Goal: Transaction & Acquisition: Purchase product/service

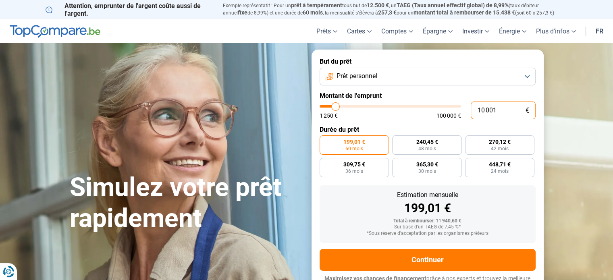
drag, startPoint x: 503, startPoint y: 109, endPoint x: 474, endPoint y: 114, distance: 29.7
click at [474, 114] on input "10 001" at bounding box center [502, 110] width 65 height 18
type input "1"
type input "1250"
type input "15"
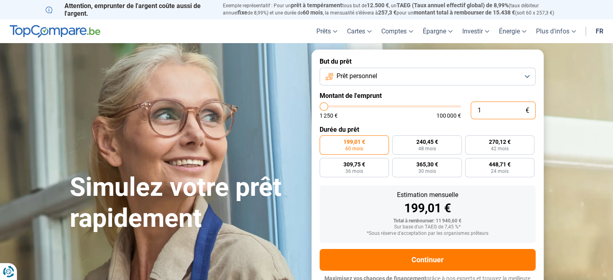
type input "1250"
type input "150"
type input "1250"
type input "1 500"
type input "1500"
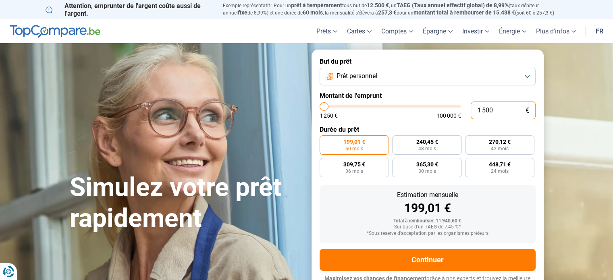
type input "15 000"
type input "15000"
click at [510, 209] on div "199,01 €" at bounding box center [427, 208] width 203 height 12
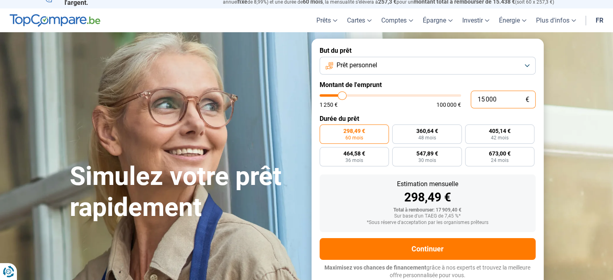
click at [481, 98] on input "15 000" at bounding box center [502, 100] width 65 height 18
type input "16 000"
type input "16000"
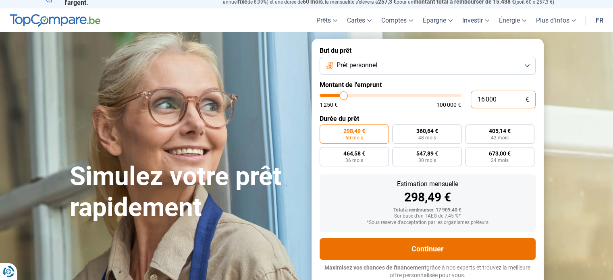
type input "16 000"
radio input "false"
click at [468, 255] on button "Continuer" at bounding box center [427, 249] width 216 height 22
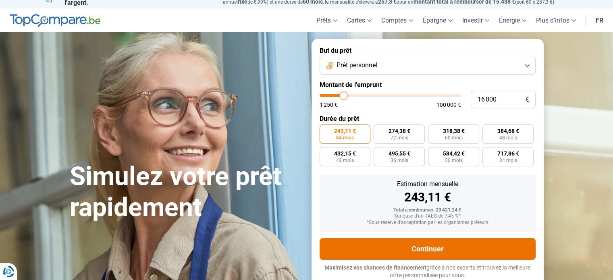
click at [424, 250] on button "Continuer" at bounding box center [427, 249] width 216 height 22
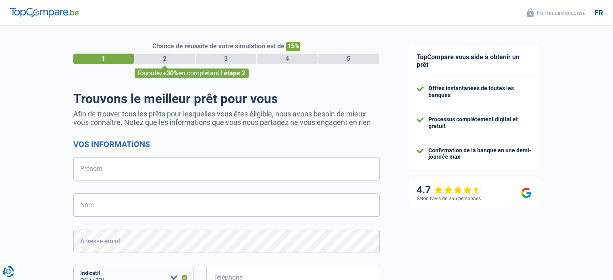
select select "32"
click at [263, 162] on input "Prénom" at bounding box center [226, 168] width 306 height 23
type input "Sarah"
type input "Bultez"
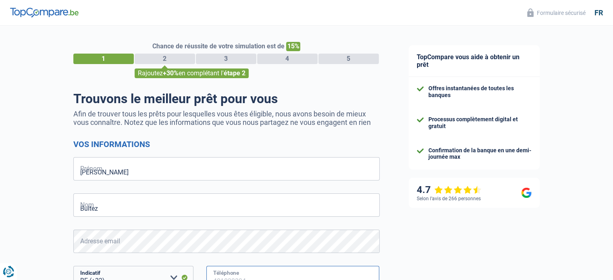
type input "486292429"
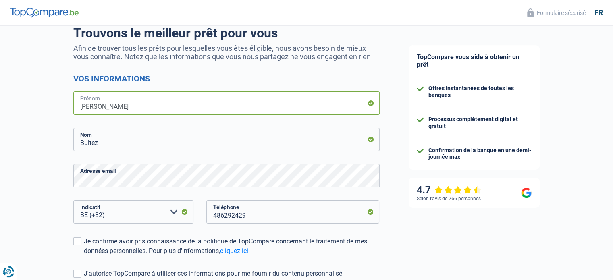
scroll to position [121, 0]
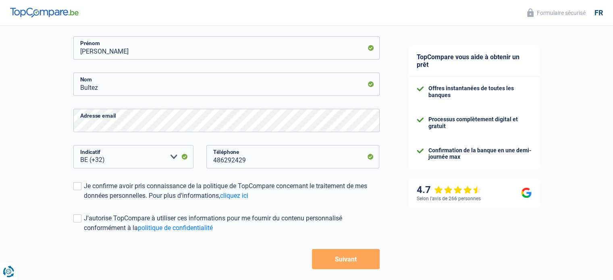
click at [339, 254] on button "Suivant" at bounding box center [345, 259] width 67 height 20
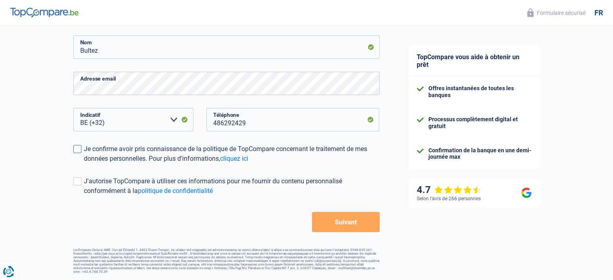
click at [81, 148] on label "Je confirme avoir pris connaissance de la politique de TopCompare concernant le…" at bounding box center [226, 153] width 306 height 19
click at [84, 164] on input "Je confirme avoir pris connaissance de la politique de TopCompare concernant le…" at bounding box center [84, 164] width 0 height 0
click at [332, 219] on button "Suivant" at bounding box center [345, 222] width 67 height 20
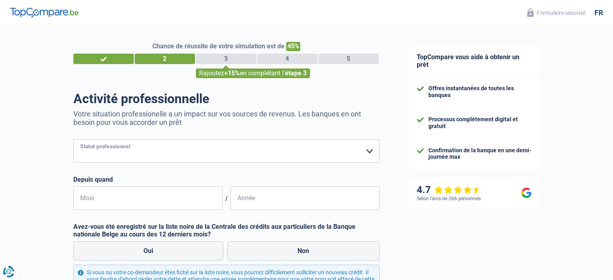
click at [128, 150] on select "Ouvrier Employé privé Employé public Invalide Indépendant Pensionné Chômeur Mut…" at bounding box center [226, 150] width 306 height 23
select select "publicEmployee"
click at [73, 140] on select "Ouvrier Employé privé Employé public Invalide Indépendant Pensionné Chômeur Mut…" at bounding box center [226, 150] width 306 height 23
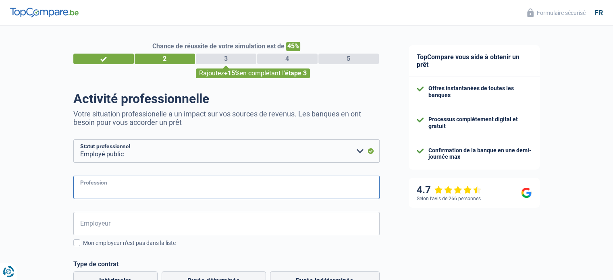
click at [161, 181] on input "Profession" at bounding box center [226, 187] width 306 height 23
type input "enseignant"
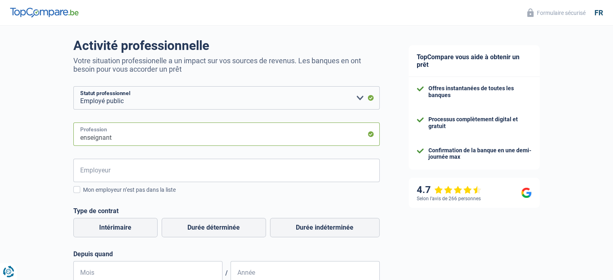
scroll to position [121, 0]
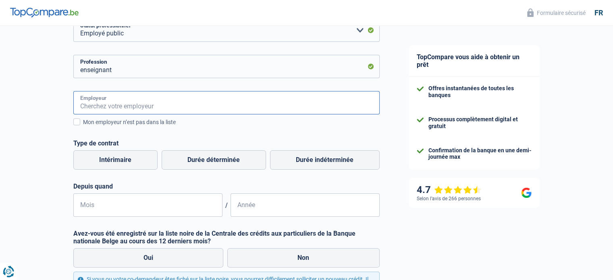
click at [141, 97] on input "Employeur" at bounding box center [226, 102] width 306 height 23
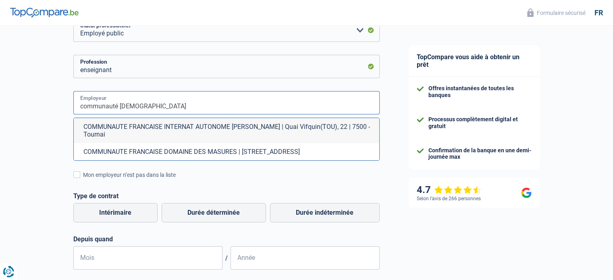
drag, startPoint x: 150, startPoint y: 107, endPoint x: 71, endPoint y: 97, distance: 79.5
click at [71, 97] on div "Chance de réussite de votre simulation est de 45% 1 2 3 4 5 Rajoutez +15% en co…" at bounding box center [197, 168] width 394 height 533
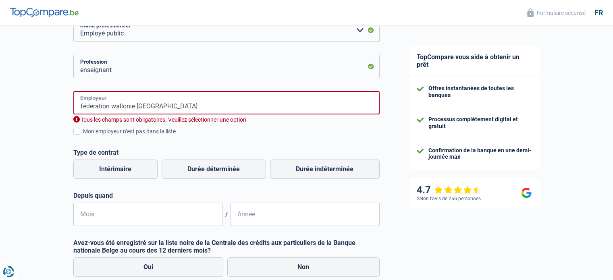
drag, startPoint x: 174, startPoint y: 101, endPoint x: 170, endPoint y: 104, distance: 5.0
click at [172, 102] on input "fédération wallonie bruxelles" at bounding box center [226, 102] width 306 height 23
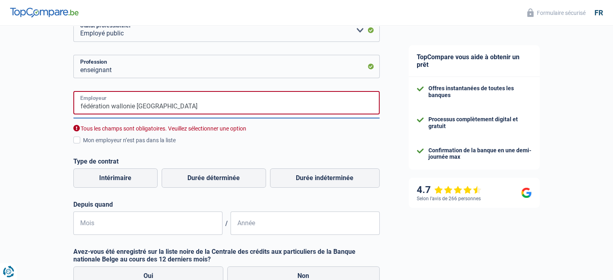
drag, startPoint x: 170, startPoint y: 108, endPoint x: 27, endPoint y: 108, distance: 143.4
click at [27, 108] on div "Chance de réussite de votre simulation est de 45% 1 2 3 4 5 Rajoutez +15% en co…" at bounding box center [197, 151] width 394 height 498
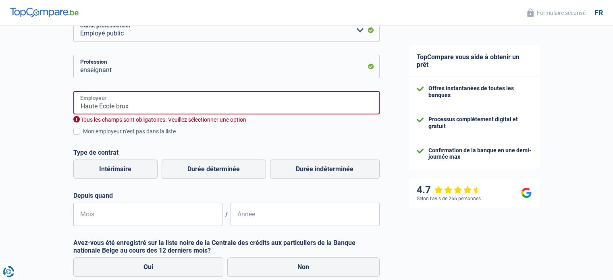
drag, startPoint x: 130, startPoint y: 104, endPoint x: 58, endPoint y: 105, distance: 72.1
click at [58, 105] on div "Chance de réussite de votre simulation est de 45% 1 2 3 4 5 Rajoutez +15% en co…" at bounding box center [197, 146] width 394 height 489
type input "haute"
click at [129, 115] on div "haute Employeur Tous les champs sont obligatoires. Veuillez sélectionner une op…" at bounding box center [226, 107] width 306 height 33
drag, startPoint x: 144, startPoint y: 98, endPoint x: 57, endPoint y: 101, distance: 87.0
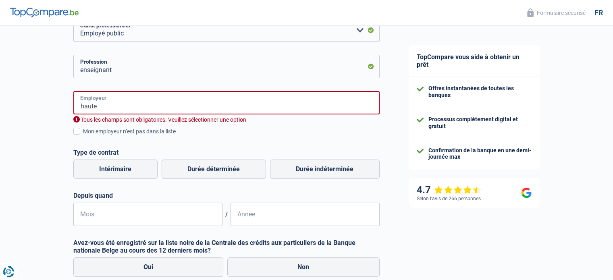
click at [57, 101] on div "Chance de réussite de votre simulation est de 45% 1 2 3 4 5 Rajoutez +15% en co…" at bounding box center [197, 146] width 394 height 489
type input "Haute école bruxelles"
click at [78, 133] on span at bounding box center [76, 131] width 7 height 7
click at [83, 136] on input "Mon employeur n’est pas dans la liste" at bounding box center [83, 136] width 0 height 0
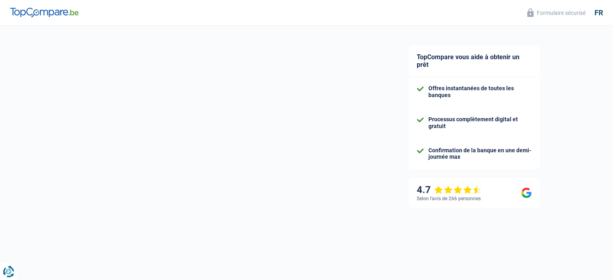
select select "32"
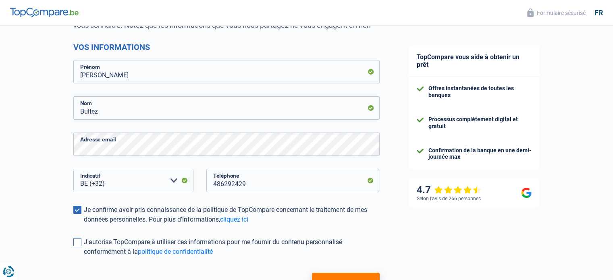
scroll to position [158, 0]
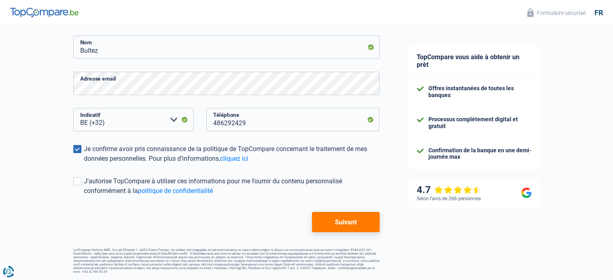
click at [340, 226] on button "Suivant" at bounding box center [345, 222] width 67 height 20
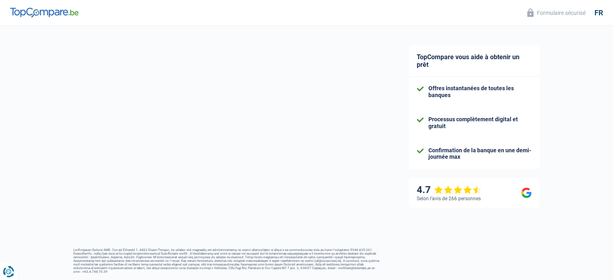
select select "publicEmployee"
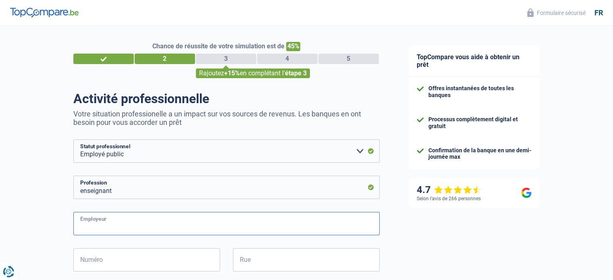
click at [114, 222] on input "Employeur" at bounding box center [226, 223] width 306 height 23
type input "a"
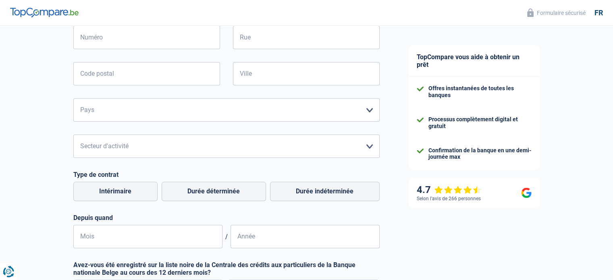
scroll to position [322, 0]
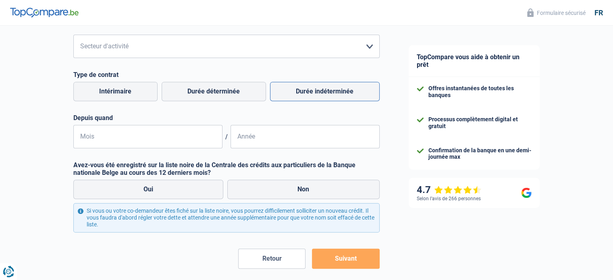
type input "Haute Ecole Bruxelles Brabant"
click at [308, 100] on label "Durée indéterminée" at bounding box center [325, 91] width 110 height 19
click at [308, 100] on input "Durée indéterminée" at bounding box center [325, 91] width 110 height 19
radio input "true"
click at [156, 135] on input "Mois" at bounding box center [147, 136] width 149 height 23
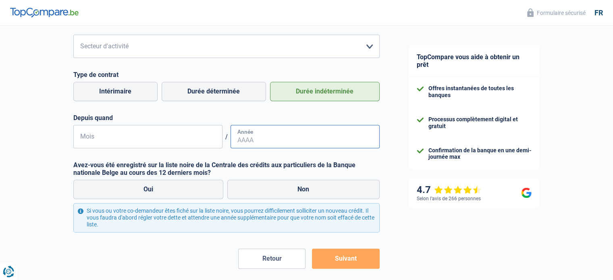
type input "11"
click at [278, 148] on input "Année" at bounding box center [304, 136] width 149 height 23
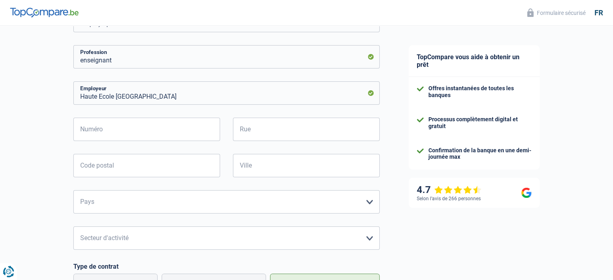
scroll to position [121, 0]
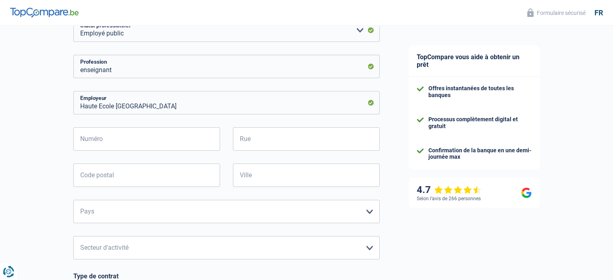
type input "2024"
click at [266, 139] on input "Rue" at bounding box center [306, 138] width 147 height 23
click at [195, 146] on input "Numéro" at bounding box center [146, 138] width 147 height 23
click at [198, 145] on input "Numéro" at bounding box center [146, 138] width 147 height 23
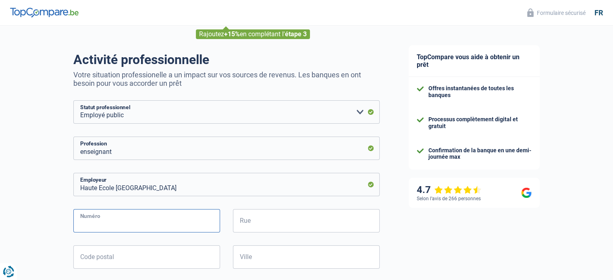
scroll to position [81, 0]
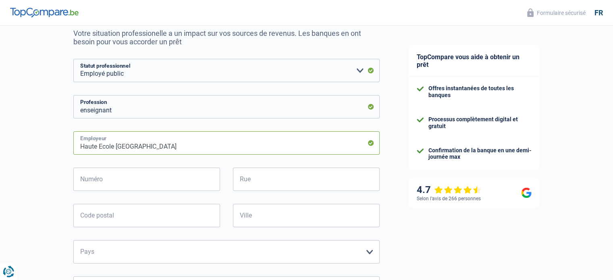
click at [188, 149] on input "Haute Ecole Bruxelles Brabant" at bounding box center [226, 142] width 306 height 23
type input "Haute Ecole Bruxelles Brabant"
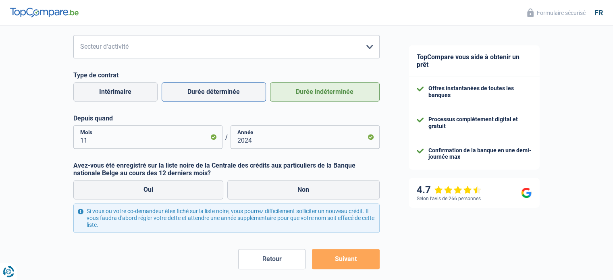
scroll to position [322, 0]
click at [147, 52] on select "Agriculture/Pêche Industrie Horeca Courier/Fitness/Taxi Construction Banques/As…" at bounding box center [226, 46] width 306 height 23
select select "stateUniversityEu"
click at [73, 35] on select "Agriculture/Pêche Industrie Horeca Courier/Fitness/Taxi Construction Banques/As…" at bounding box center [226, 46] width 306 height 23
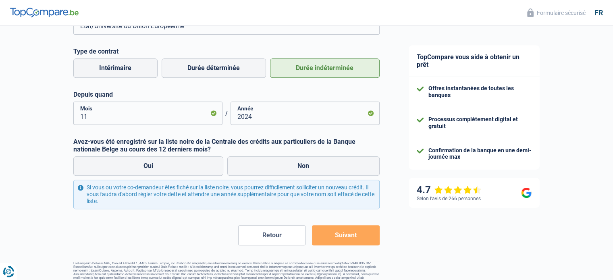
scroll to position [359, 0]
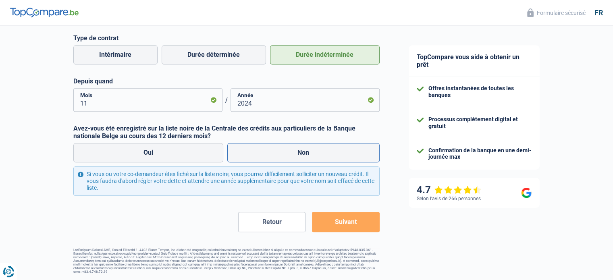
click at [307, 153] on label "Non" at bounding box center [303, 152] width 152 height 19
click at [307, 153] on input "Non" at bounding box center [303, 152] width 152 height 19
radio input "true"
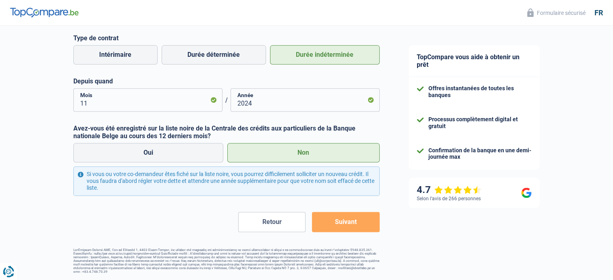
click at [346, 225] on button "Suivant" at bounding box center [345, 222] width 67 height 20
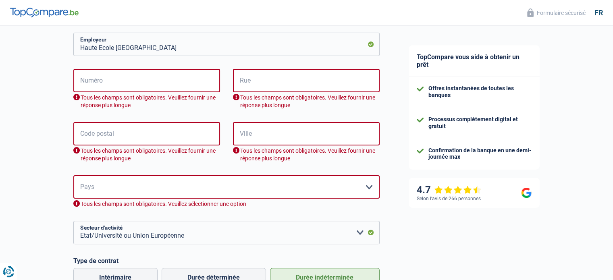
scroll to position [100, 0]
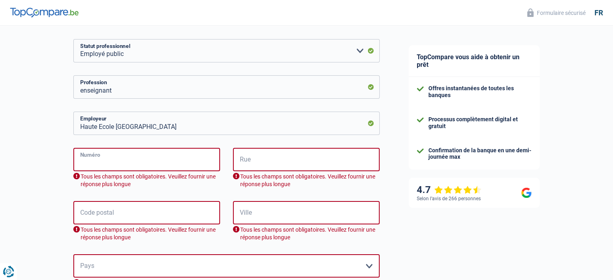
click at [158, 158] on input "Numéro" at bounding box center [146, 159] width 147 height 23
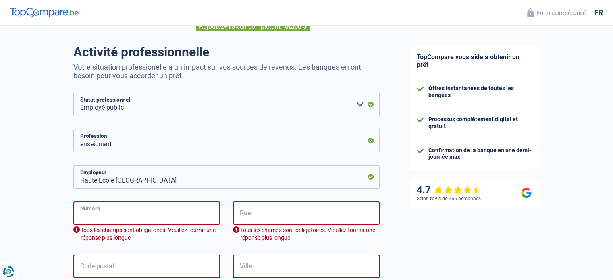
scroll to position [0, 0]
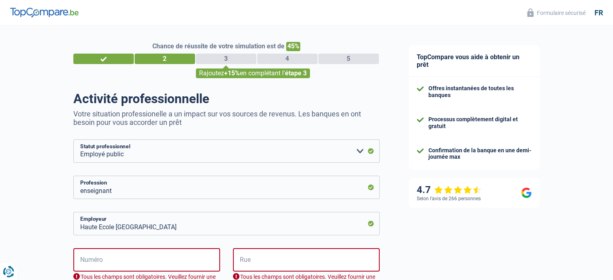
click at [218, 57] on div "3" at bounding box center [226, 59] width 60 height 10
